Goal: Task Accomplishment & Management: Use online tool/utility

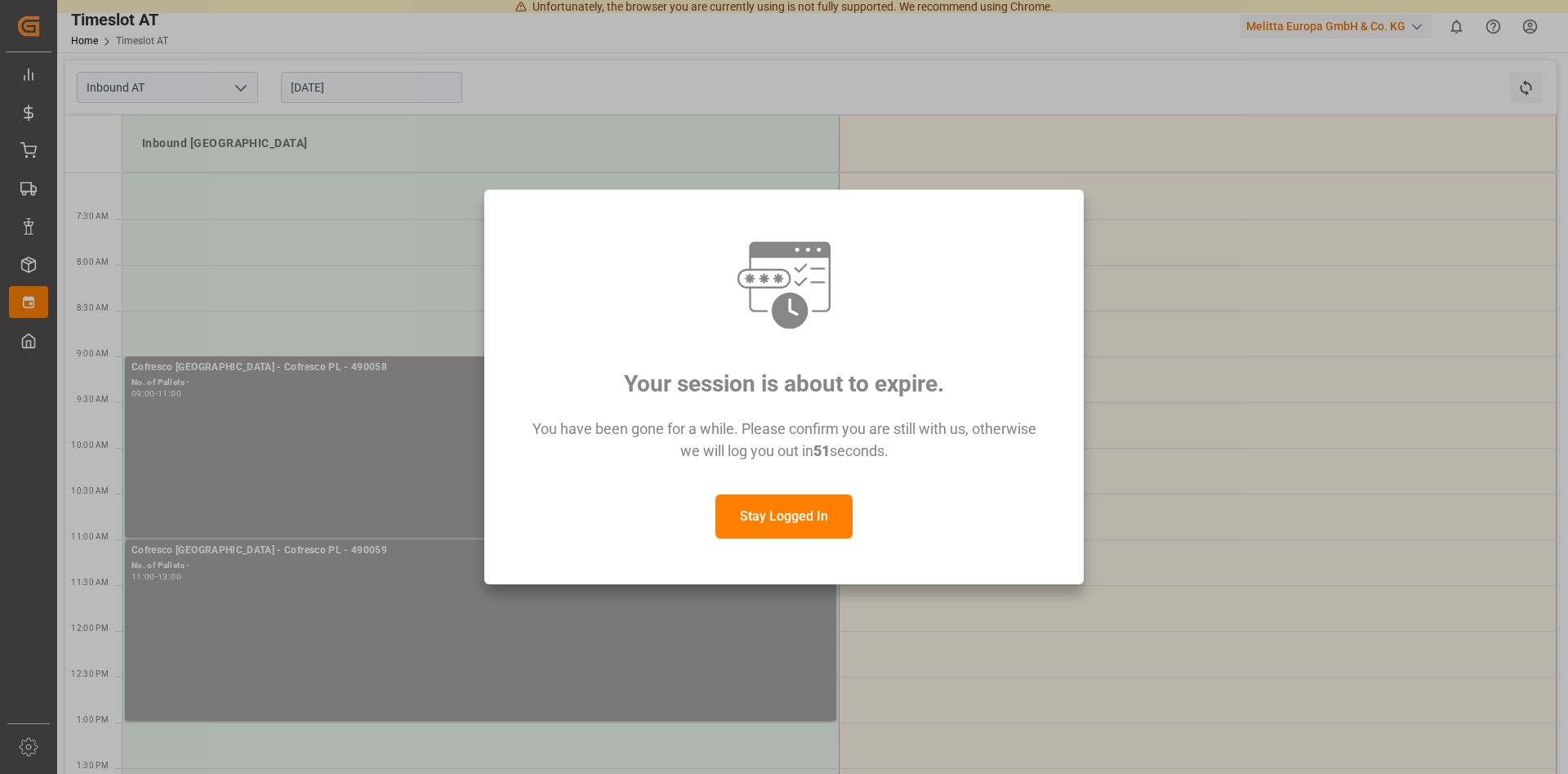
scroll to position [83, 0]
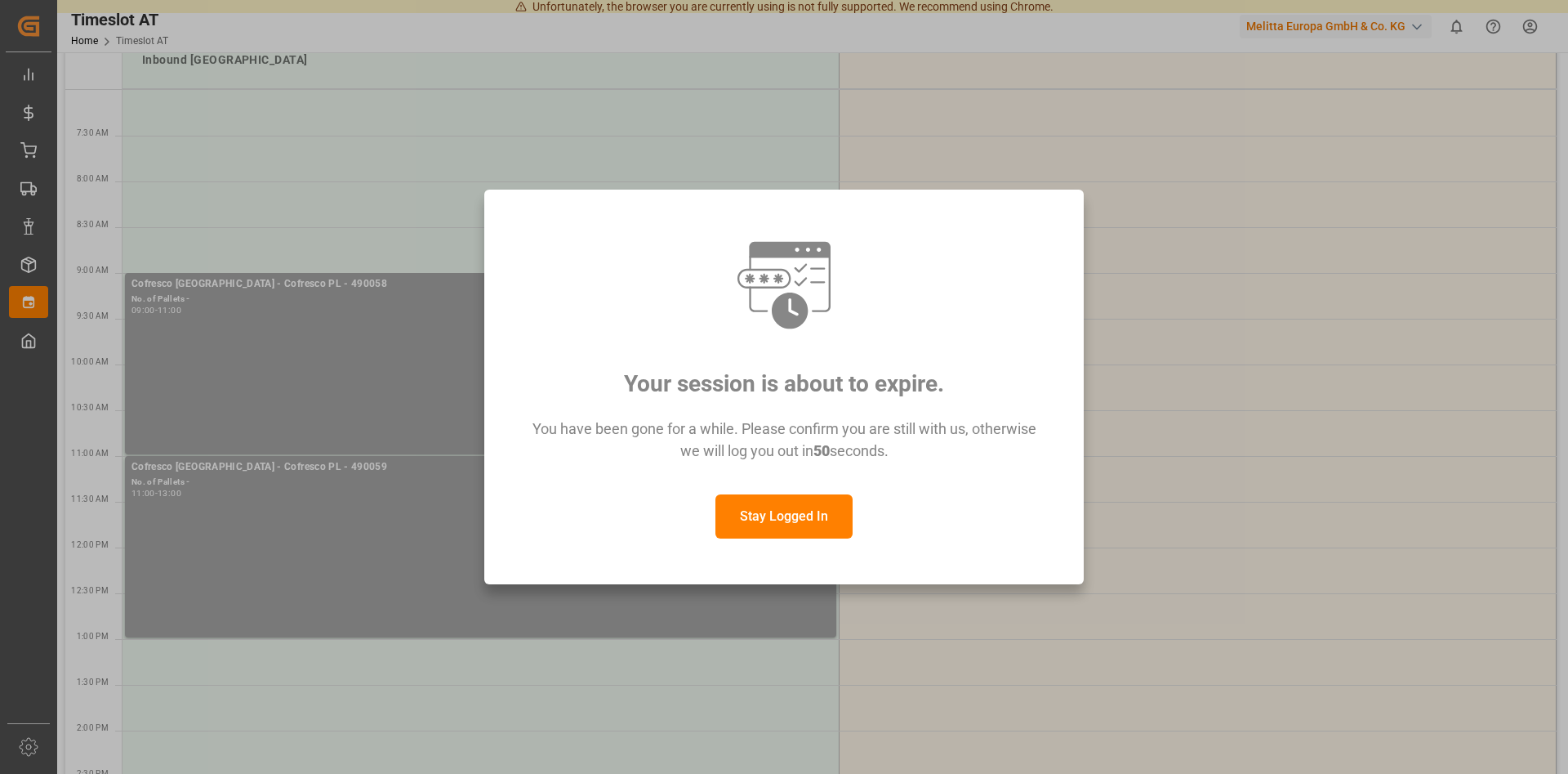
click at [814, 509] on button "Stay Logged In" at bounding box center [784, 516] width 137 height 44
